Goal: Transaction & Acquisition: Download file/media

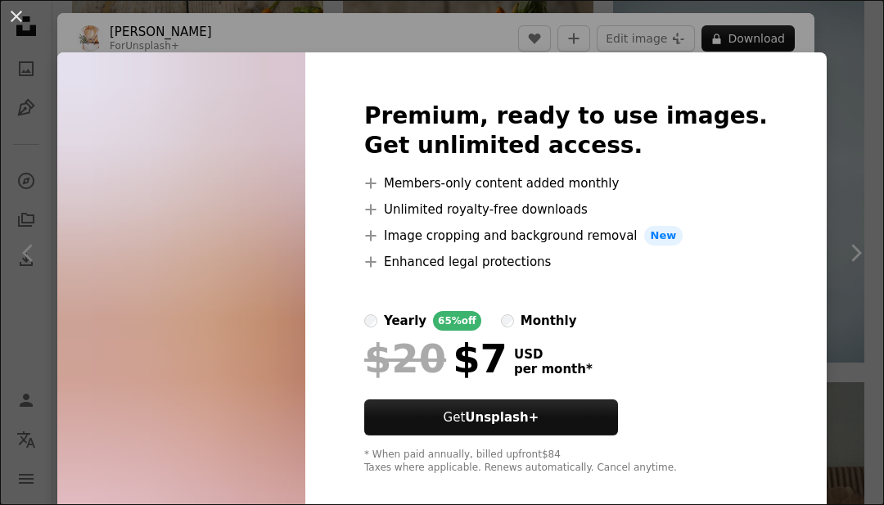
scroll to position [12921, 0]
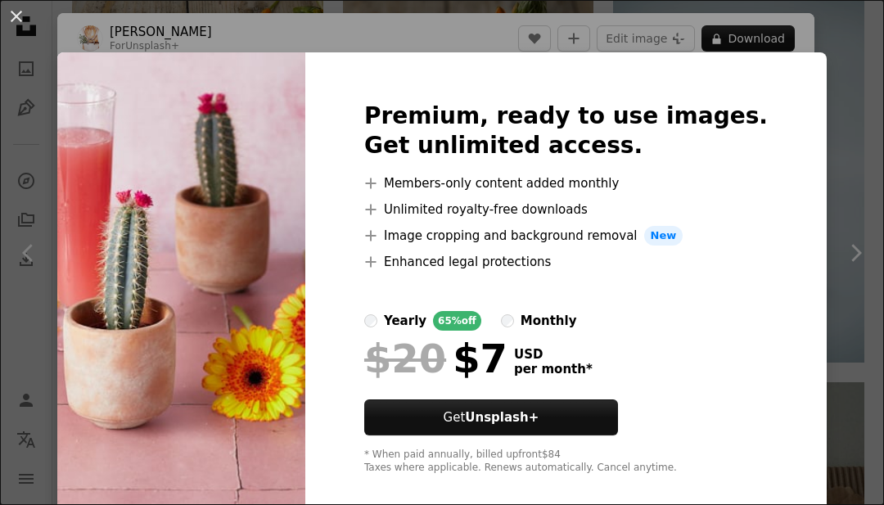
click at [847, 216] on div "An X shape Premium, ready to use images. Get unlimited access. A plus sign Memb…" at bounding box center [442, 252] width 884 height 505
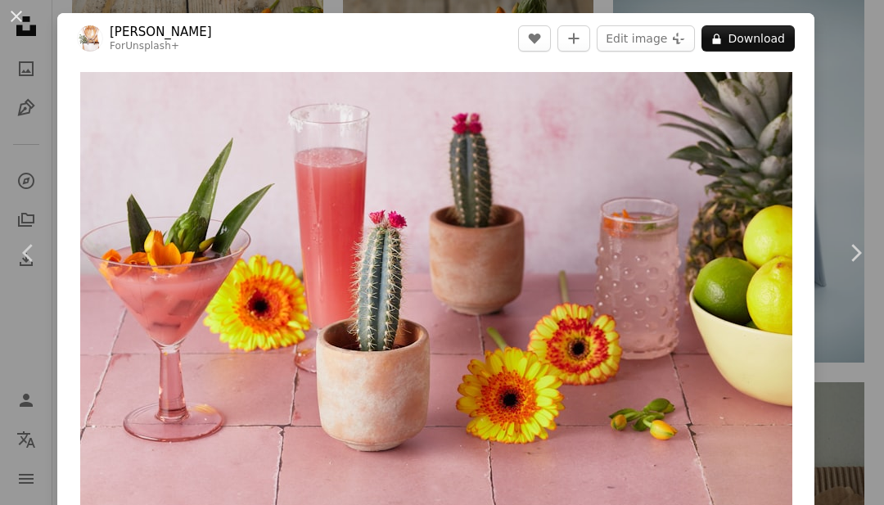
click at [834, 220] on div "An X shape Chevron left Chevron right [PERSON_NAME] For Unsplash+ A heart A plu…" at bounding box center [442, 252] width 884 height 505
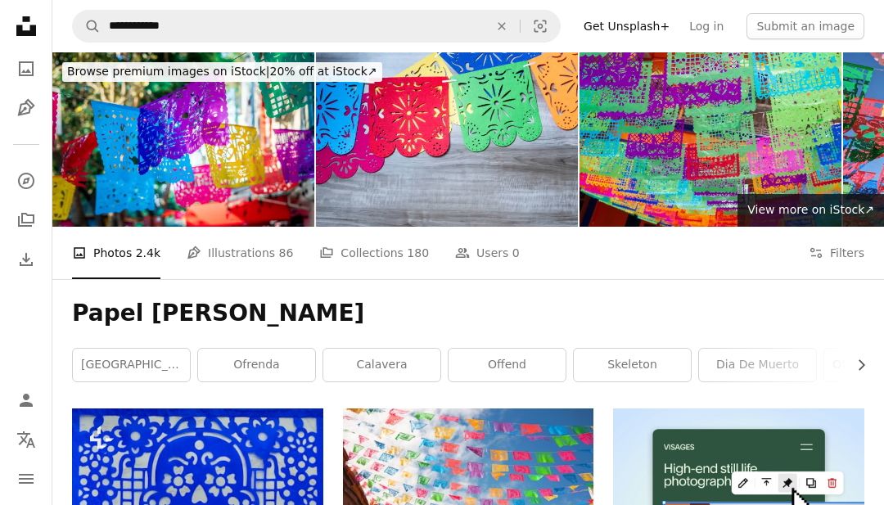
click at [518, 25] on icon "An X shape" at bounding box center [502, 26] width 36 height 13
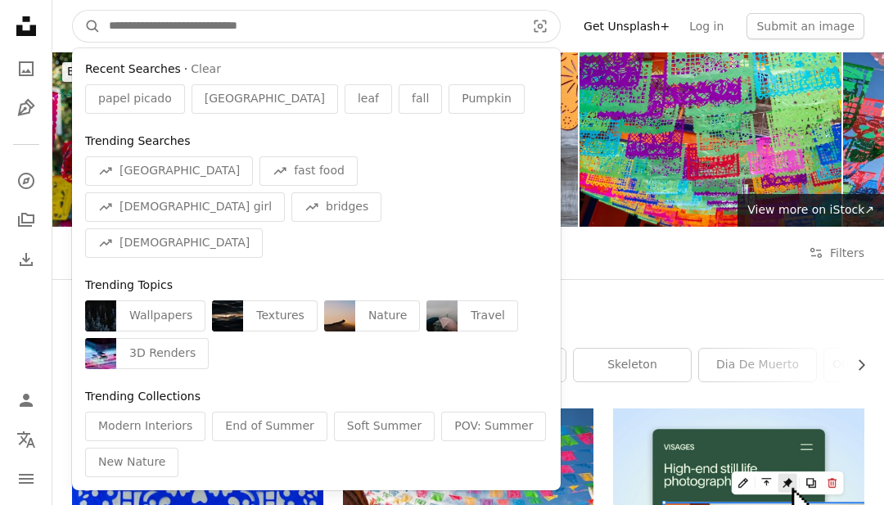
click at [460, 20] on input "Find visuals sitewide" at bounding box center [311, 26] width 420 height 31
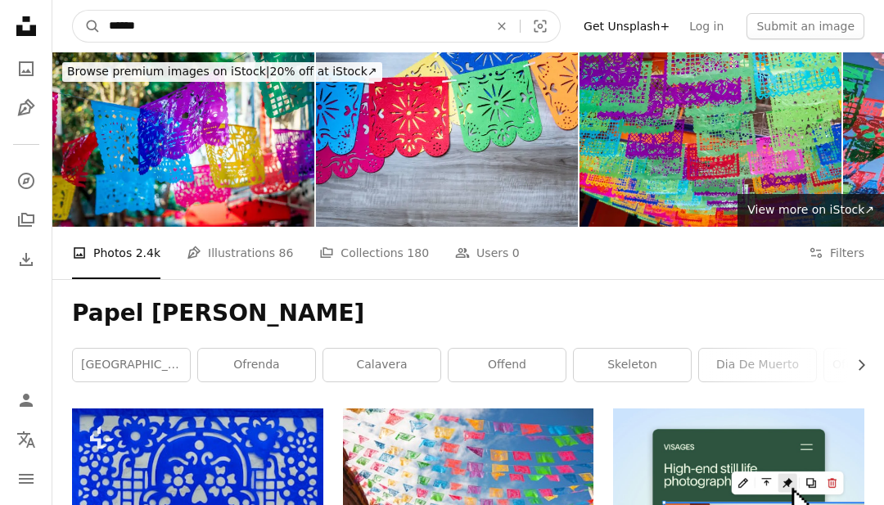
type input "******"
click at [87, 26] on button "A magnifying glass" at bounding box center [87, 26] width 28 height 31
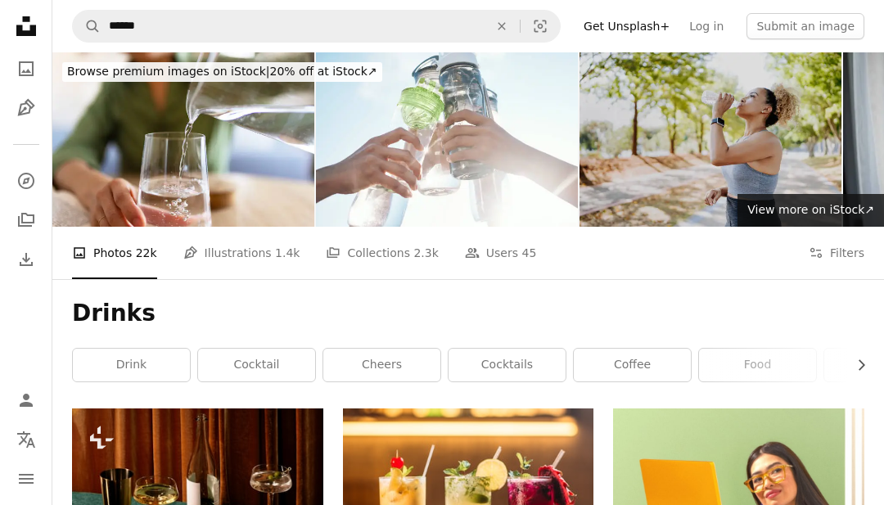
click at [509, 29] on icon "An X shape" at bounding box center [502, 26] width 36 height 13
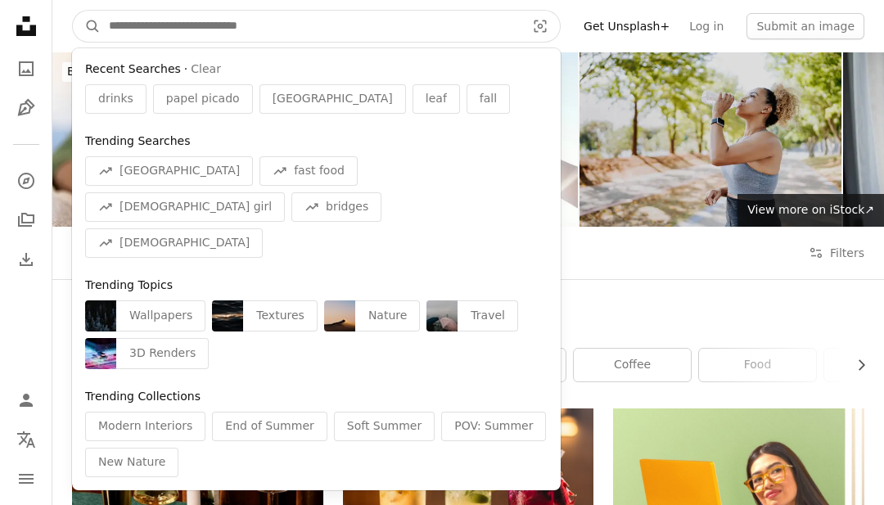
click at [449, 22] on input "Find visuals sitewide" at bounding box center [311, 26] width 420 height 31
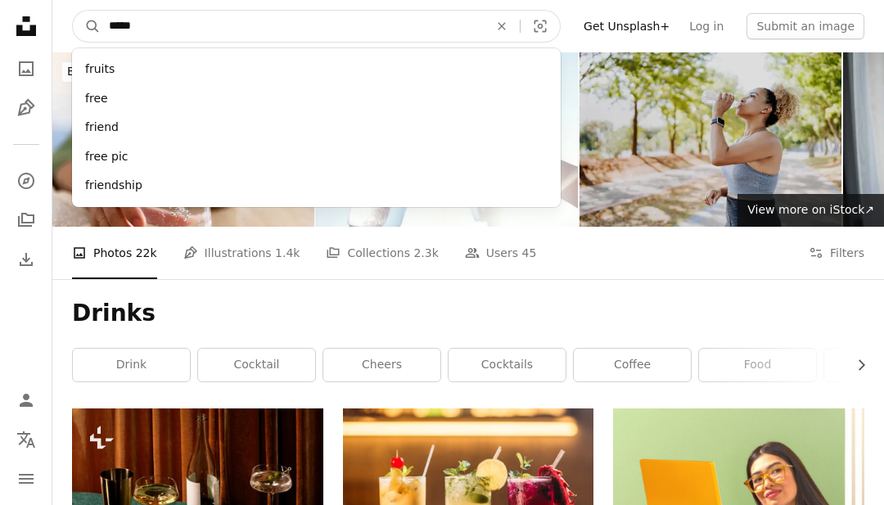
type input "******"
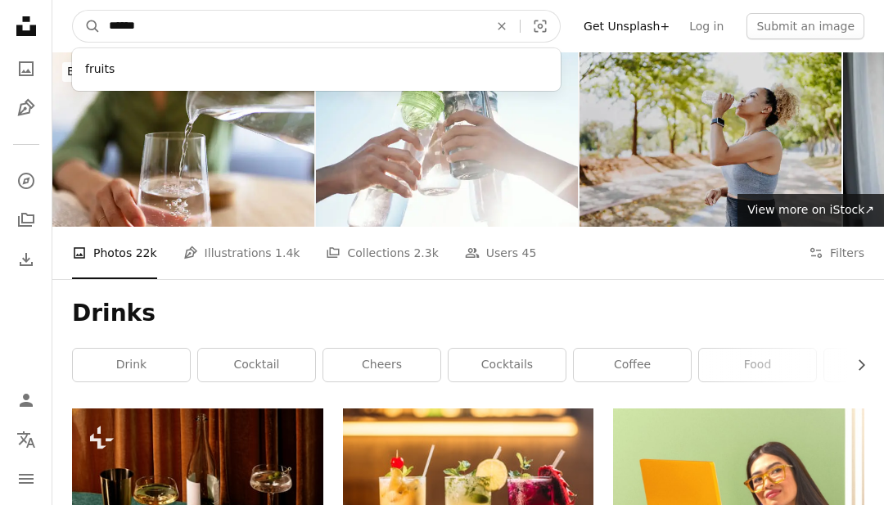
click at [87, 26] on button "A magnifying glass" at bounding box center [87, 26] width 28 height 31
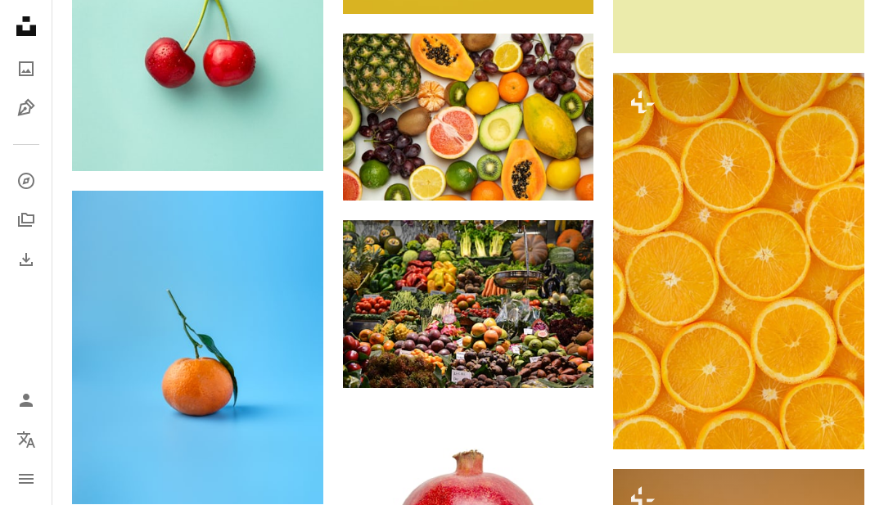
scroll to position [1092, 0]
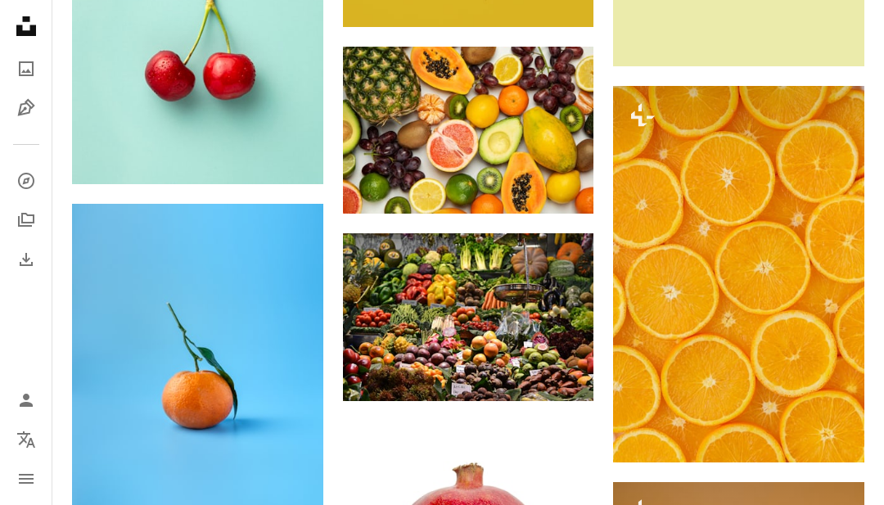
click at [822, 341] on img at bounding box center [738, 274] width 251 height 377
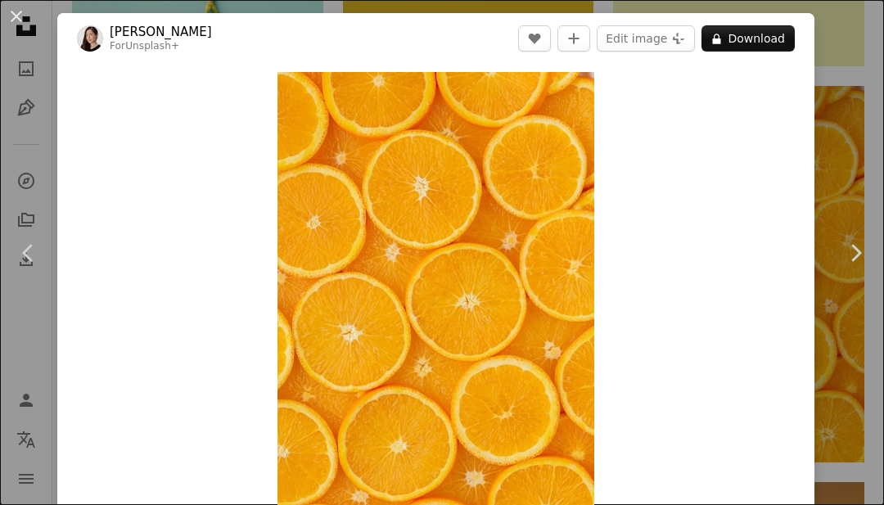
click at [861, 266] on icon "Chevron right" at bounding box center [855, 253] width 26 height 26
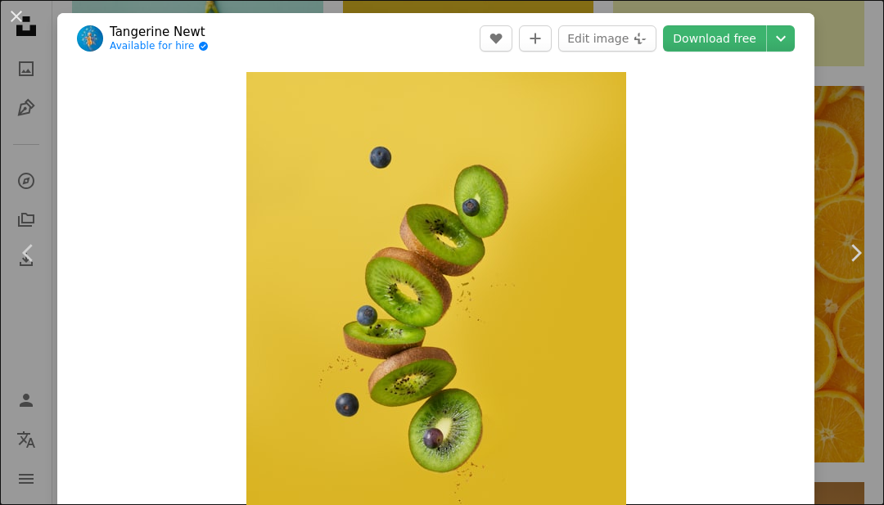
click at [707, 38] on link "Download free" at bounding box center [714, 38] width 103 height 26
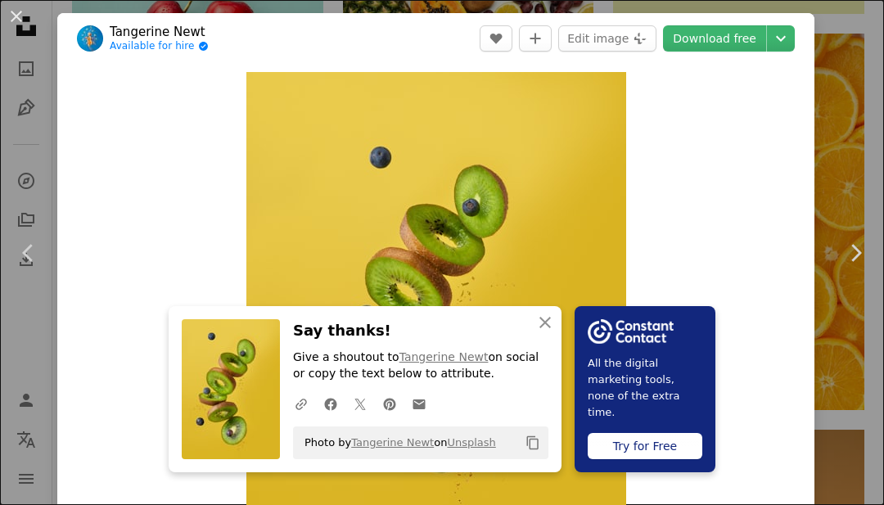
click at [12, 25] on button "An X shape" at bounding box center [17, 17] width 20 height 20
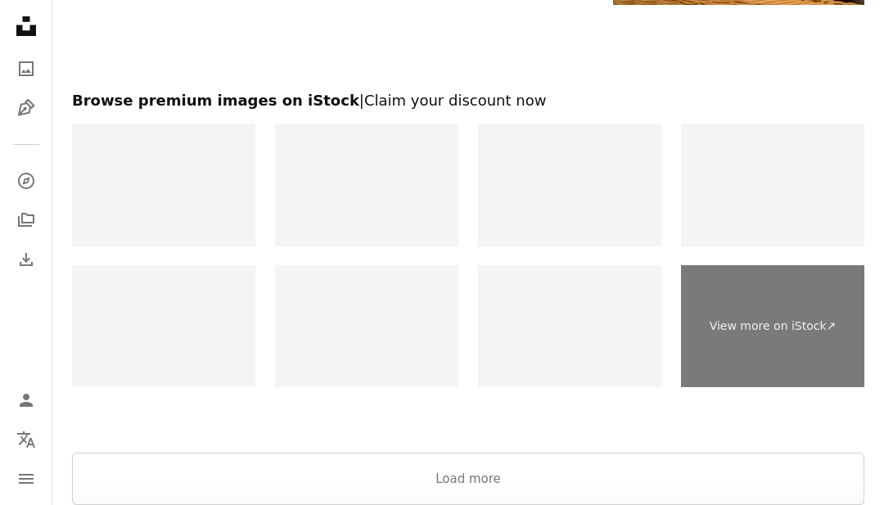
scroll to position [2859, 0]
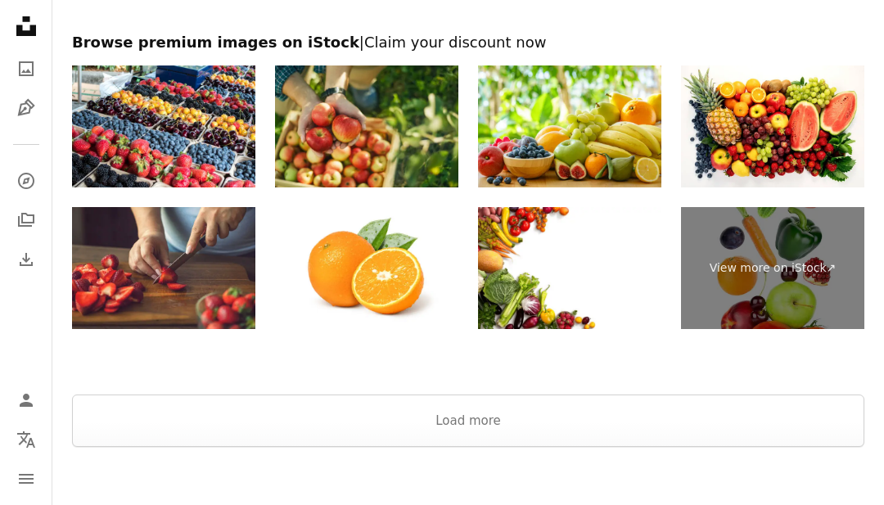
click at [714, 436] on button "Load more" at bounding box center [468, 421] width 792 height 52
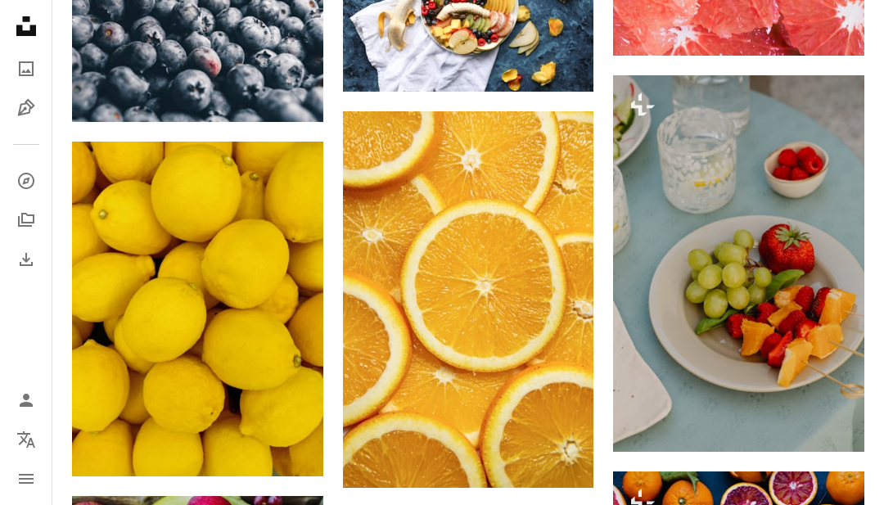
scroll to position [5626, 0]
click at [562, 468] on link "Arrow pointing down" at bounding box center [560, 458] width 33 height 26
